Goal: Transaction & Acquisition: Purchase product/service

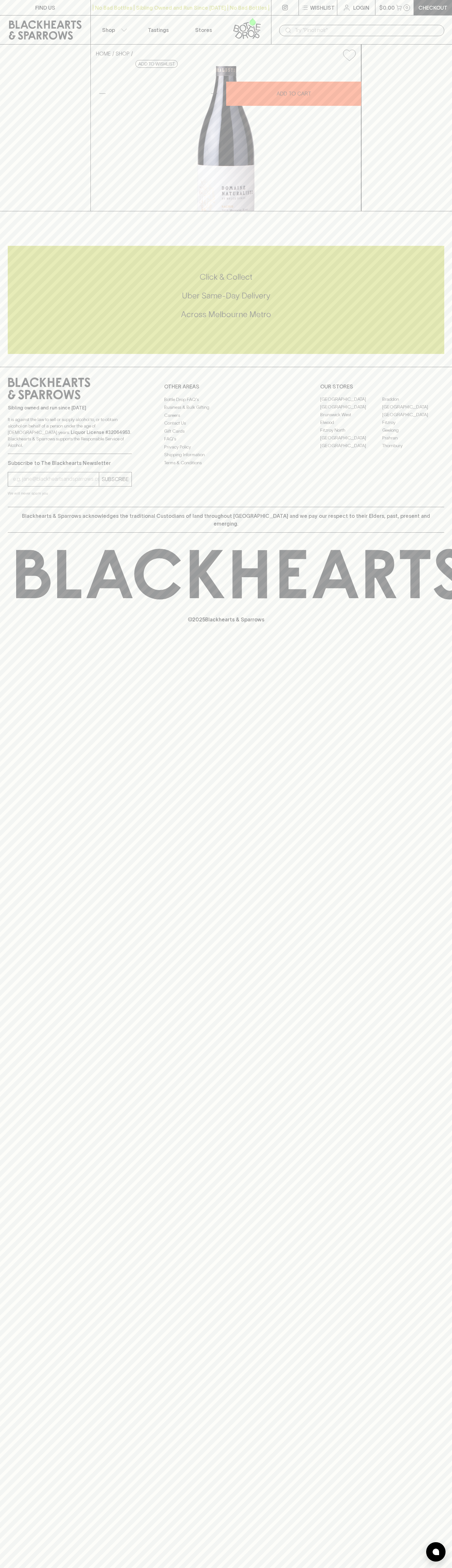
click at [330, 0] on button "Wishlist" at bounding box center [317, 7] width 38 height 15
click at [282, 1567] on html "FIND US | No Bad Bottles | Sibling Owned and Run Since 2006 | No Bad Bottles | …" at bounding box center [226, 784] width 452 height 1568
